Goal: Book appointment/travel/reservation

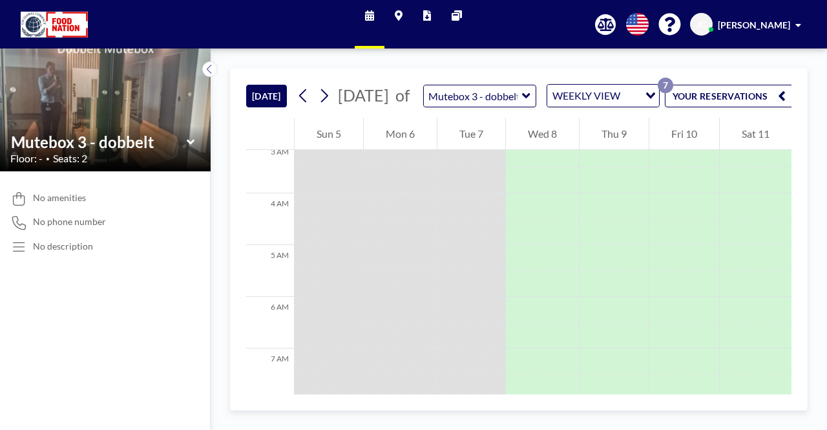
scroll to position [157, 0]
click at [48, 29] on img at bounding box center [54, 25] width 67 height 26
click at [56, 21] on img at bounding box center [54, 25] width 67 height 26
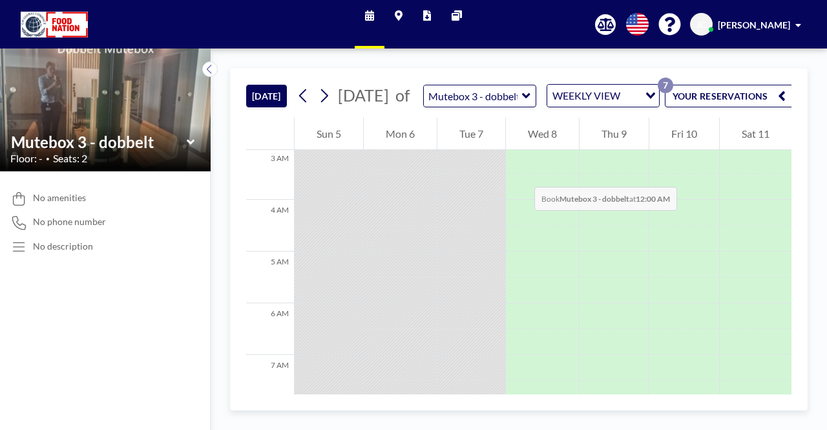
scroll to position [0, 0]
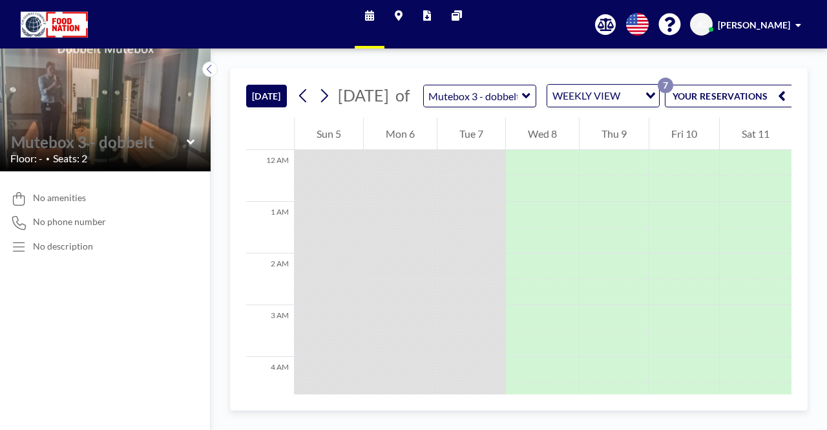
click at [43, 149] on input "text" at bounding box center [99, 141] width 176 height 19
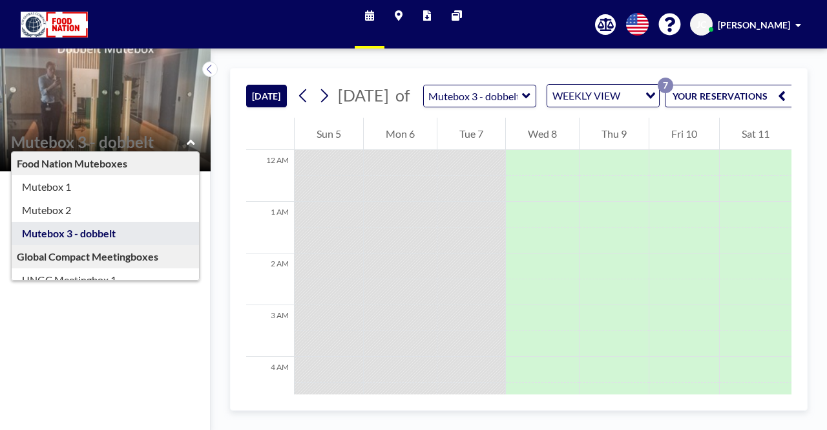
scroll to position [0, 12]
click at [691, 103] on button "YOUR RESERVATIONS 7" at bounding box center [726, 96] width 129 height 23
type input "Mutebox 3 - dobbelt"
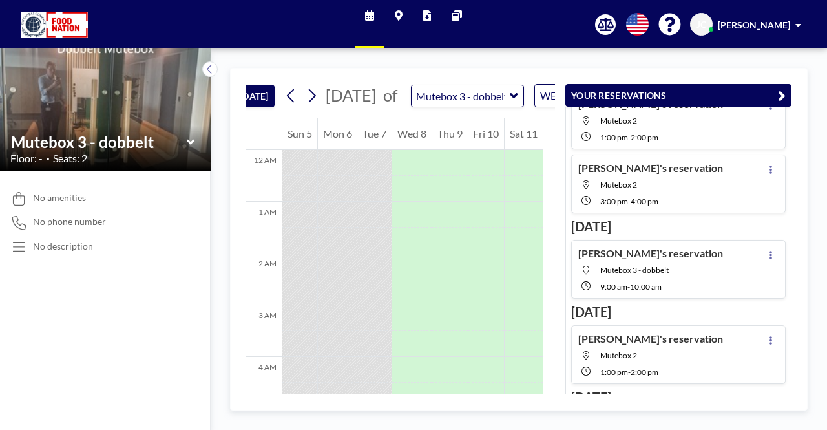
scroll to position [0, 0]
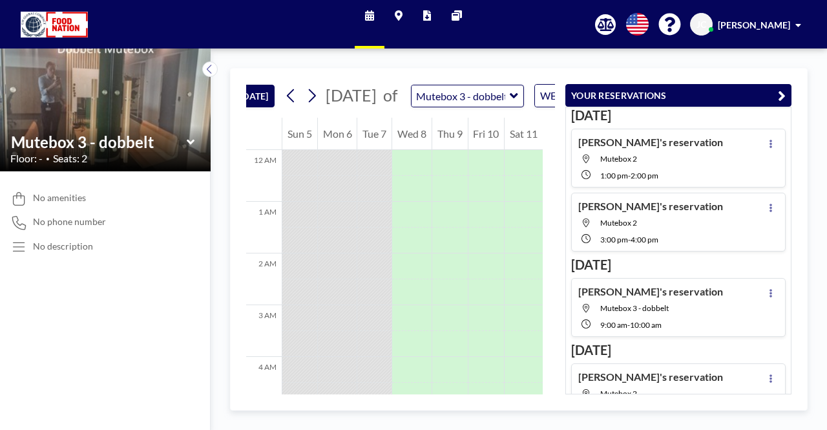
click at [189, 144] on icon at bounding box center [191, 142] width 8 height 13
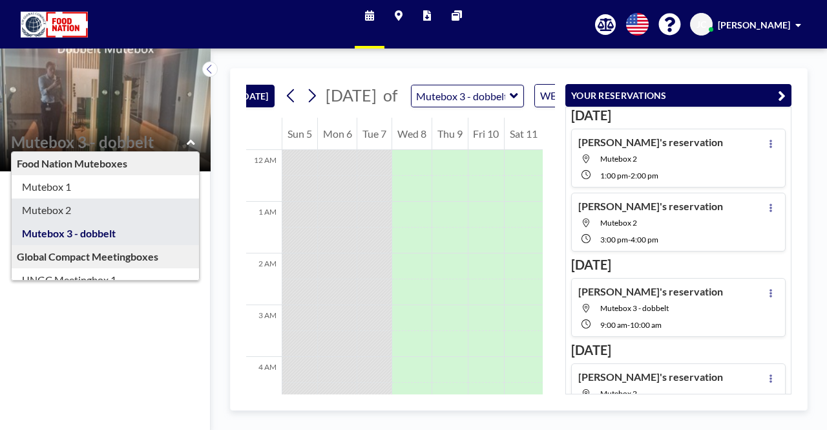
scroll to position [110, 0]
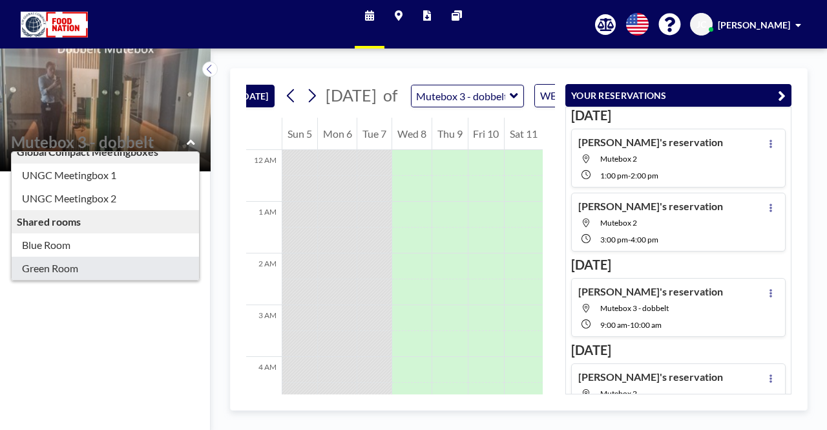
type input "Green Room"
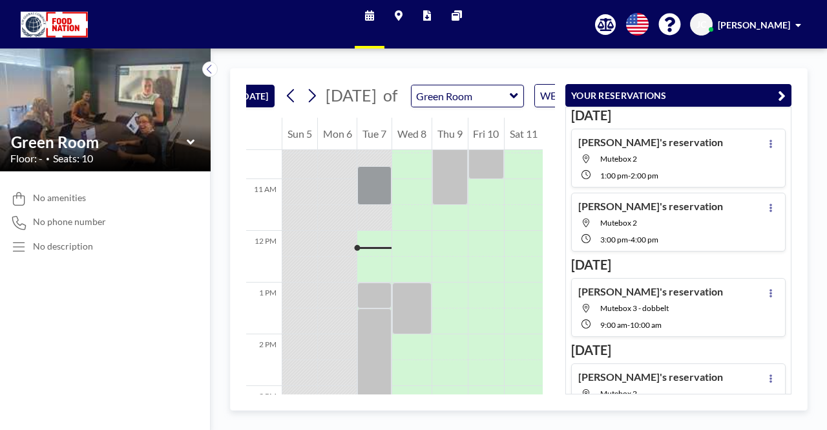
scroll to position [560, 0]
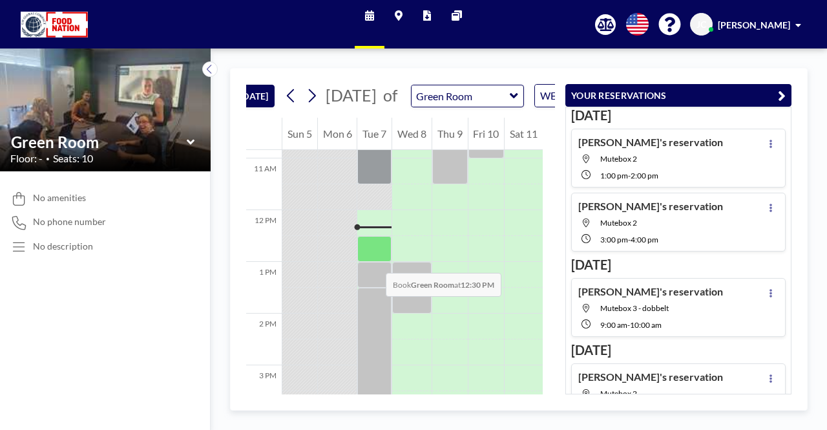
click at [373, 260] on div at bounding box center [374, 249] width 34 height 26
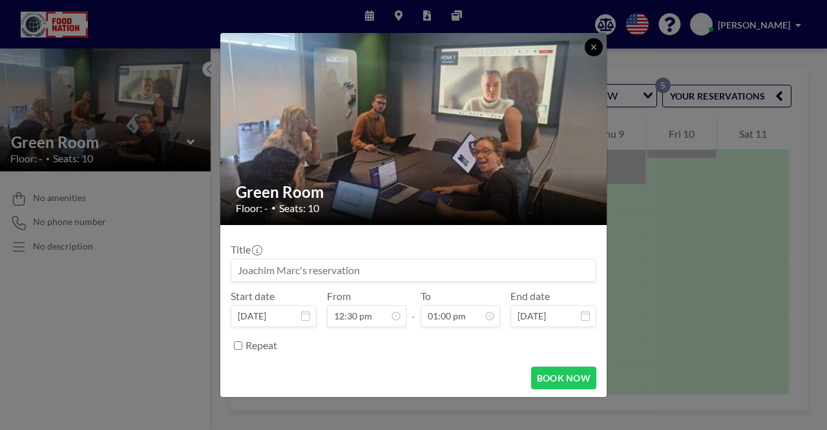
click at [592, 46] on icon at bounding box center [594, 47] width 8 height 8
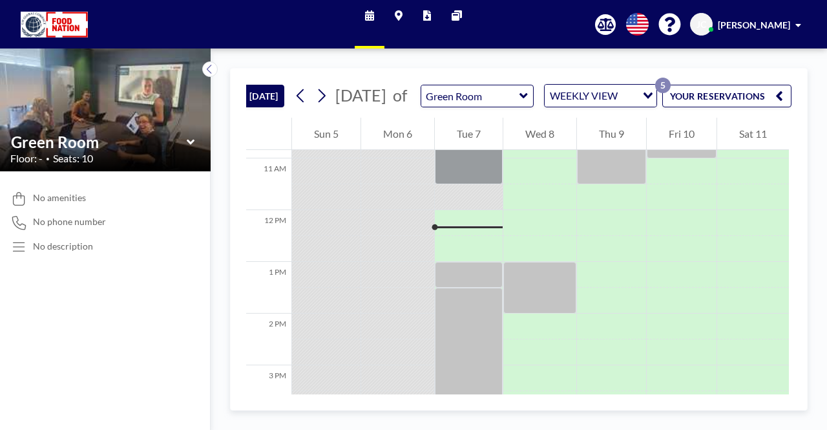
click at [191, 139] on icon at bounding box center [191, 142] width 8 height 13
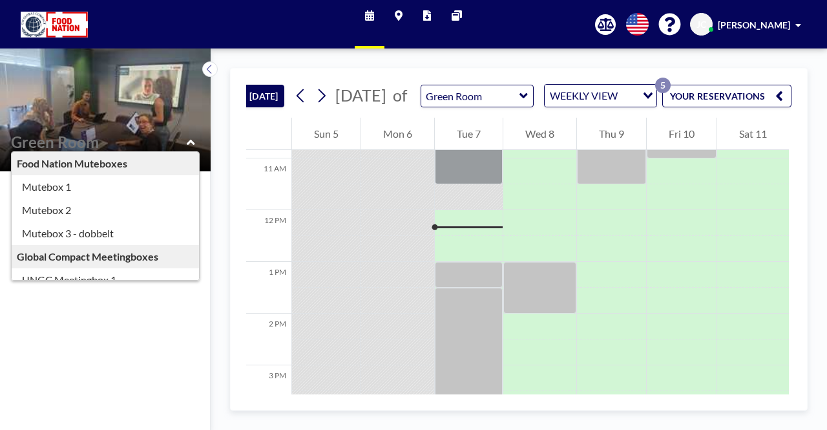
scroll to position [110, 0]
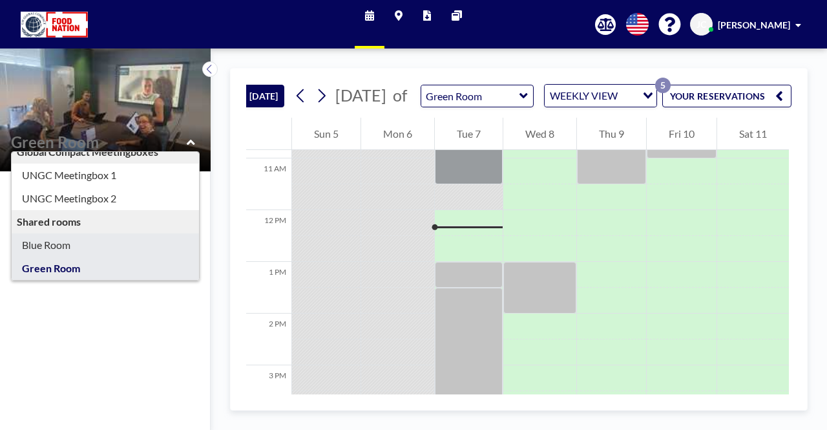
type input "Blue Room"
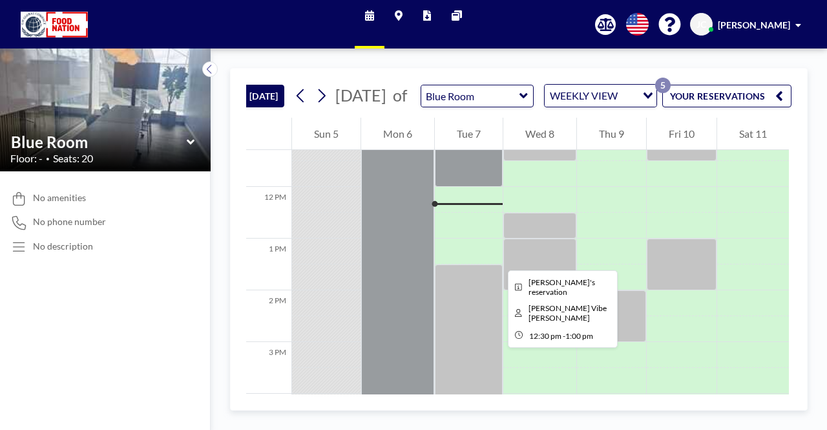
scroll to position [582, 0]
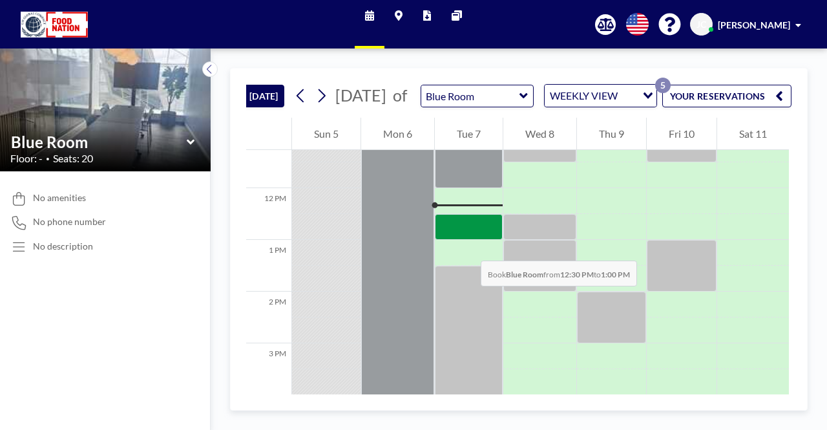
drag, startPoint x: 466, startPoint y: 237, endPoint x: 468, endPoint y: 247, distance: 10.4
click at [468, 240] on div at bounding box center [469, 227] width 68 height 26
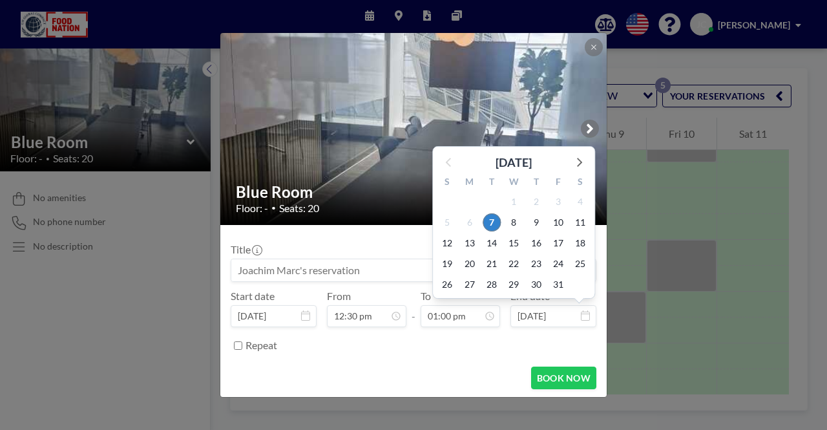
scroll to position [1, 0]
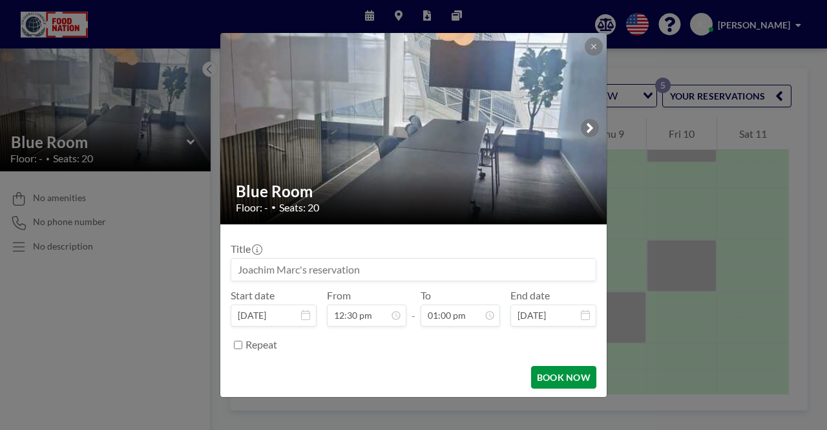
click at [563, 373] on button "BOOK NOW" at bounding box center [563, 377] width 65 height 23
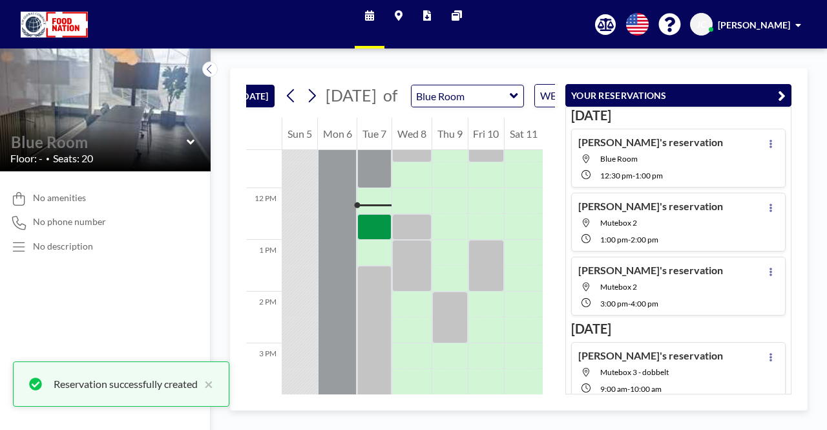
click at [186, 143] on div at bounding box center [105, 142] width 190 height 20
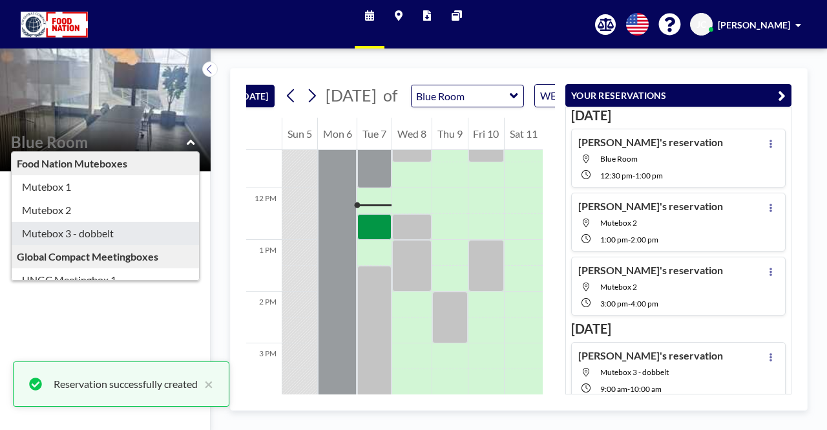
type input "Mutebox 3 - dobbelt"
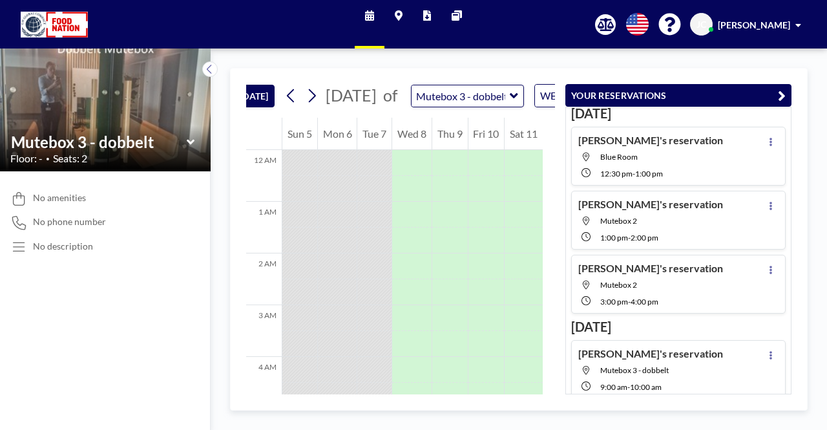
scroll to position [1, 0]
click at [499, 67] on div "[DATE] [DATE] of Mutebox 3 - dobbelt WEEKLY VIEW Loading... 12 AM 1 AM 2 AM 3 A…" at bounding box center [519, 238] width 616 height 381
click at [784, 92] on icon "button" at bounding box center [782, 96] width 8 height 16
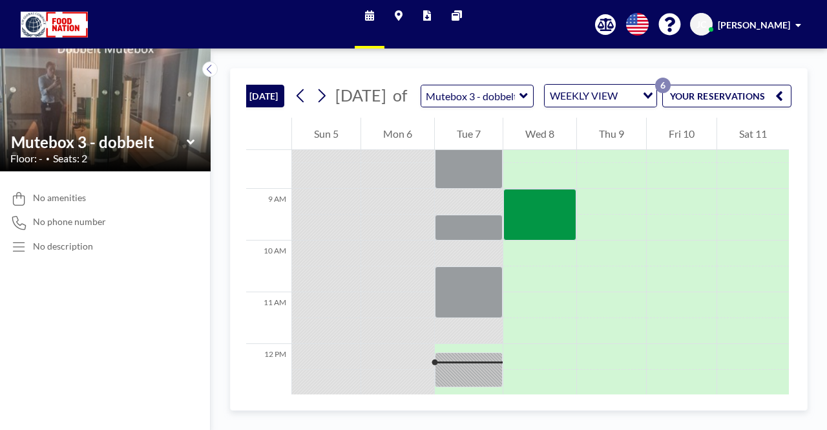
scroll to position [427, 0]
